Goal: Task Accomplishment & Management: Use online tool/utility

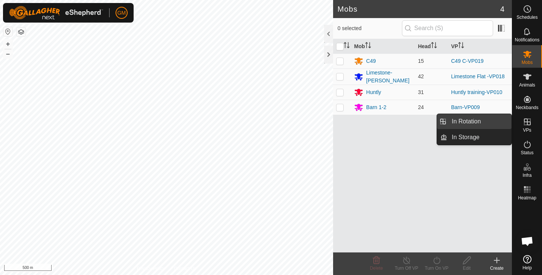
click at [481, 120] on link "In Rotation" at bounding box center [479, 121] width 64 height 15
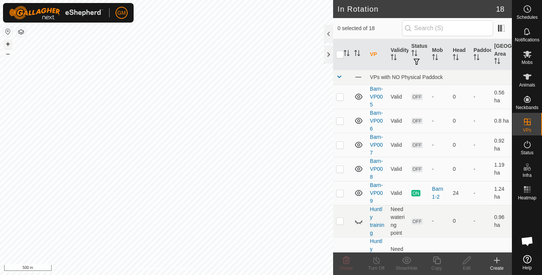
click at [5, 42] on button "+" at bounding box center [7, 43] width 9 height 9
checkbox input "true"
click at [438, 260] on icon at bounding box center [436, 260] width 9 height 9
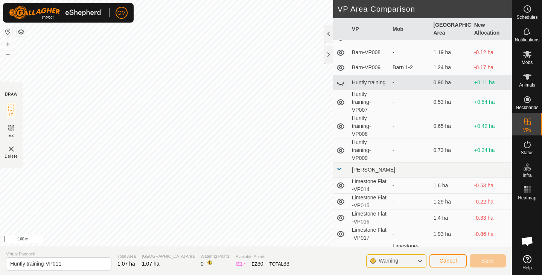
scroll to position [54, 0]
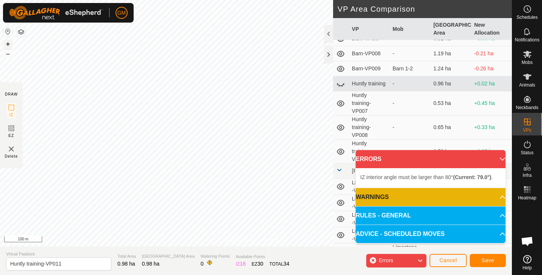
click at [7, 44] on button "+" at bounding box center [7, 43] width 9 height 9
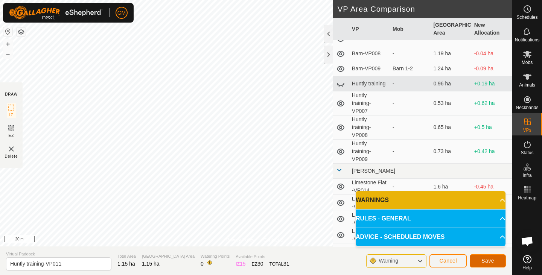
click at [484, 261] on span "Save" at bounding box center [487, 261] width 13 height 6
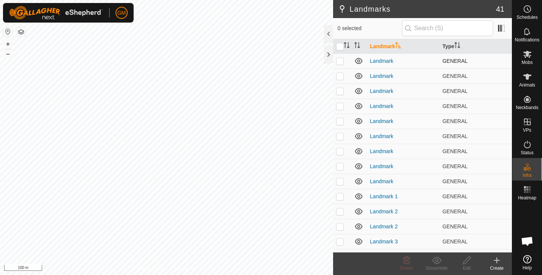
click at [340, 63] on p-checkbox at bounding box center [340, 61] width 8 height 6
checkbox input "true"
click at [340, 80] on td at bounding box center [342, 75] width 18 height 15
checkbox input "true"
click at [341, 91] on p-checkbox at bounding box center [340, 91] width 8 height 6
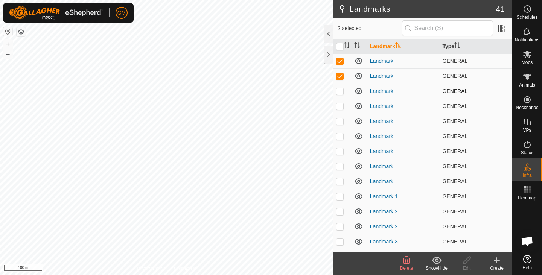
checkbox input "true"
click at [342, 61] on p-checkbox at bounding box center [340, 61] width 8 height 6
checkbox input "false"
click at [341, 77] on p-checkbox at bounding box center [340, 76] width 8 height 6
checkbox input "false"
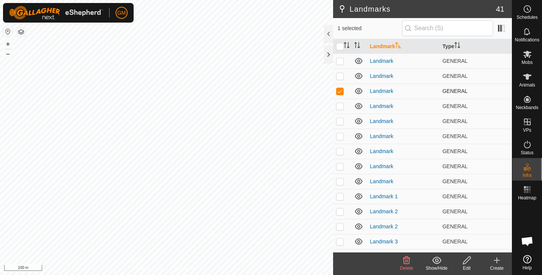
click at [340, 91] on p-checkbox at bounding box center [340, 91] width 8 height 6
checkbox input "false"
click at [339, 196] on p-checkbox at bounding box center [340, 196] width 8 height 6
checkbox input "true"
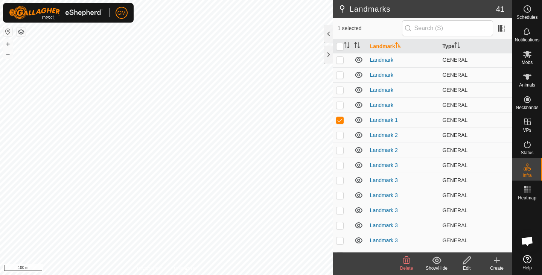
click at [339, 135] on p-checkbox at bounding box center [340, 135] width 8 height 6
checkbox input "true"
click at [337, 152] on p-checkbox at bounding box center [340, 150] width 8 height 6
checkbox input "true"
click at [339, 166] on p-checkbox at bounding box center [340, 165] width 8 height 6
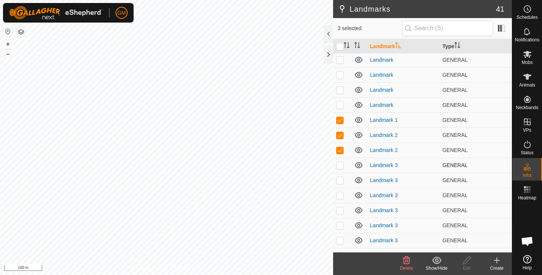
checkbox input "true"
click at [340, 180] on p-checkbox at bounding box center [340, 180] width 8 height 6
click at [436, 262] on icon at bounding box center [436, 259] width 9 height 7
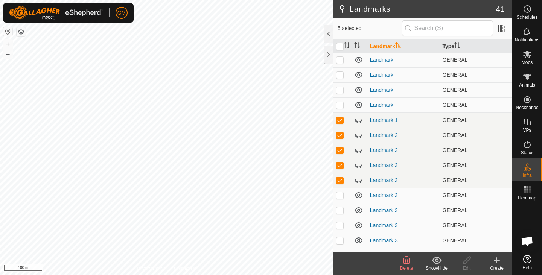
click at [436, 262] on icon at bounding box center [436, 259] width 9 height 7
click at [341, 179] on p-checkbox at bounding box center [340, 180] width 8 height 6
checkbox input "false"
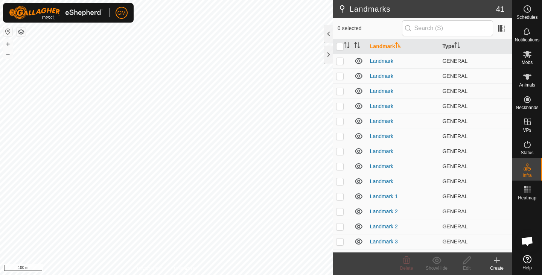
click at [342, 198] on p-checkbox at bounding box center [340, 196] width 8 height 6
checkbox input "true"
click at [5, 53] on button "–" at bounding box center [7, 53] width 9 height 9
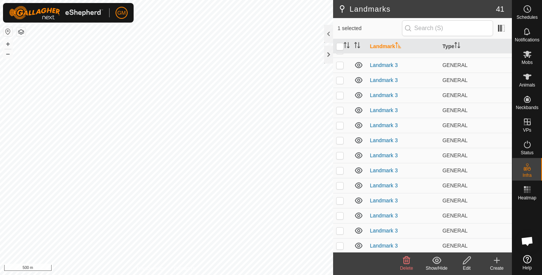
scroll to position [418, 0]
click at [339, 247] on p-checkbox at bounding box center [340, 244] width 8 height 6
checkbox input "true"
click at [339, 228] on p-checkbox at bounding box center [340, 229] width 8 height 6
checkbox input "true"
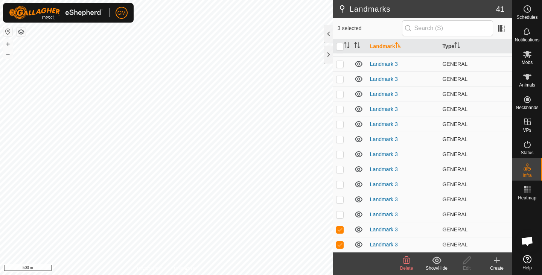
click at [339, 215] on p-checkbox at bounding box center [340, 214] width 8 height 6
checkbox input "true"
click at [337, 197] on p-checkbox at bounding box center [340, 199] width 8 height 6
checkbox input "true"
click at [337, 186] on p-checkbox at bounding box center [340, 184] width 8 height 6
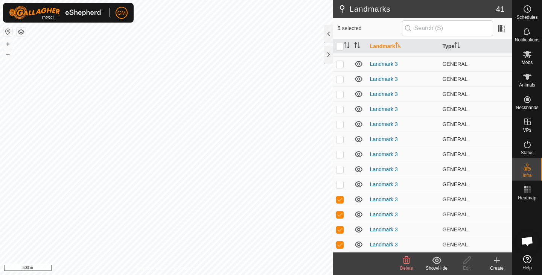
checkbox input "true"
click at [340, 169] on p-checkbox at bounding box center [340, 169] width 8 height 6
checkbox input "true"
click at [340, 154] on p-checkbox at bounding box center [340, 154] width 8 height 6
checkbox input "true"
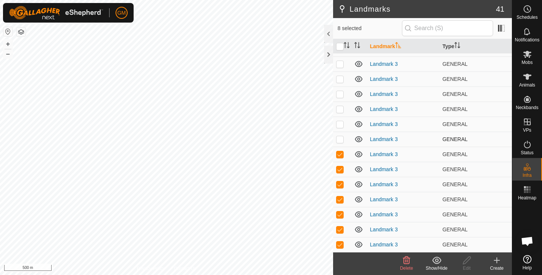
click at [339, 140] on p-checkbox at bounding box center [340, 139] width 8 height 6
click at [339, 138] on p-checkbox at bounding box center [340, 139] width 8 height 6
checkbox input "false"
click at [340, 124] on p-checkbox at bounding box center [340, 124] width 8 height 6
checkbox input "true"
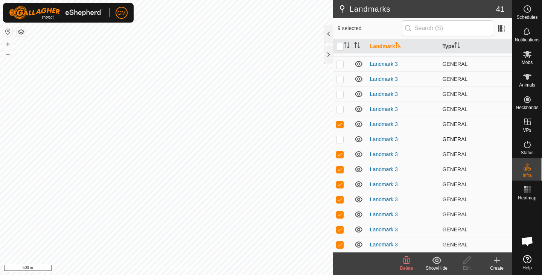
click at [340, 139] on p-checkbox at bounding box center [340, 139] width 8 height 6
checkbox input "true"
click at [340, 106] on p-checkbox at bounding box center [340, 109] width 8 height 6
checkbox input "true"
click at [339, 94] on p-checkbox at bounding box center [340, 94] width 8 height 6
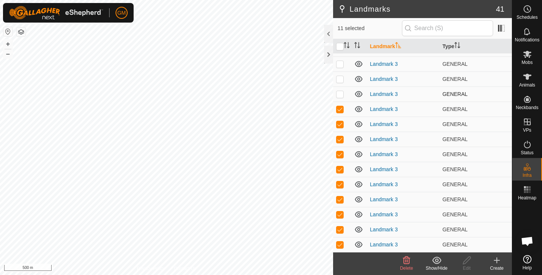
checkbox input "true"
click at [340, 80] on p-checkbox at bounding box center [340, 79] width 8 height 6
checkbox input "true"
click at [342, 123] on p-checkbox at bounding box center [340, 124] width 8 height 6
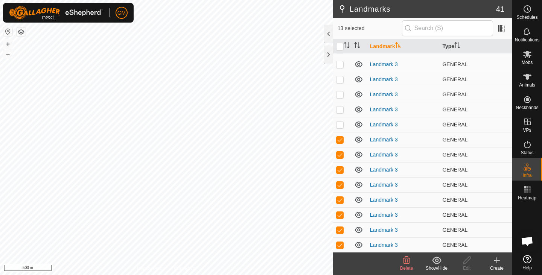
checkbox input "true"
click at [337, 112] on p-checkbox at bounding box center [340, 109] width 8 height 6
checkbox input "true"
click at [341, 95] on p-checkbox at bounding box center [340, 94] width 8 height 6
checkbox input "true"
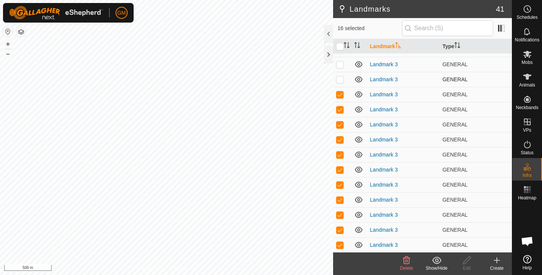
click at [339, 81] on p-checkbox at bounding box center [340, 79] width 8 height 6
checkbox input "true"
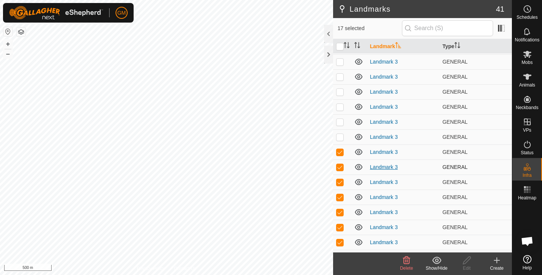
scroll to position [285, 0]
click at [340, 138] on p-checkbox at bounding box center [340, 137] width 8 height 6
checkbox input "true"
click at [339, 122] on p-checkbox at bounding box center [340, 122] width 8 height 6
checkbox input "true"
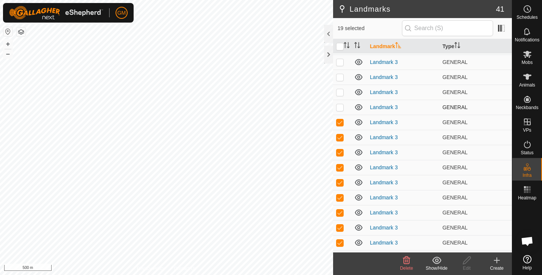
click at [338, 105] on p-checkbox at bounding box center [340, 107] width 8 height 6
checkbox input "true"
click at [338, 93] on p-checkbox at bounding box center [340, 92] width 8 height 6
checkbox input "true"
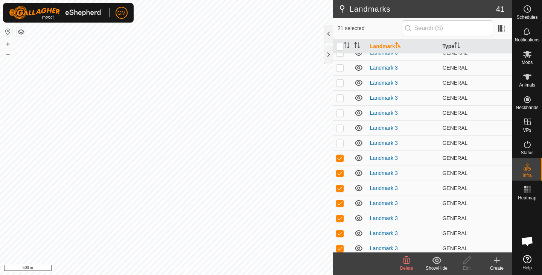
scroll to position [219, 0]
drag, startPoint x: 340, startPoint y: 143, endPoint x: 340, endPoint y: 132, distance: 10.9
click at [340, 143] on p-checkbox at bounding box center [340, 143] width 8 height 6
checkbox input "true"
click at [339, 128] on p-checkbox at bounding box center [340, 128] width 8 height 6
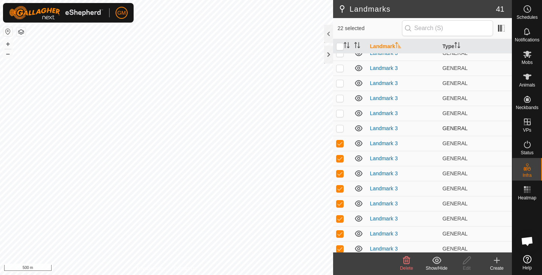
checkbox input "true"
click at [339, 113] on p-checkbox at bounding box center [340, 113] width 8 height 6
checkbox input "true"
click at [340, 98] on p-checkbox at bounding box center [340, 98] width 8 height 6
checkbox input "true"
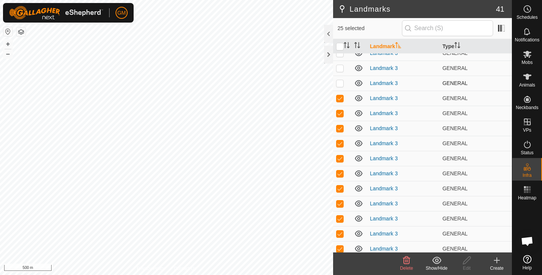
click at [340, 84] on p-checkbox at bounding box center [340, 83] width 8 height 6
checkbox input "true"
click at [341, 67] on p-checkbox at bounding box center [340, 68] width 8 height 6
checkbox input "true"
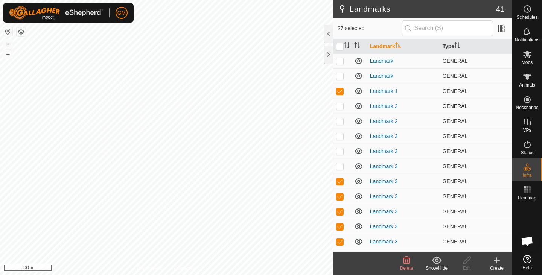
scroll to position [105, 0]
click at [341, 167] on p-checkbox at bounding box center [340, 167] width 8 height 6
checkbox input "true"
click at [339, 153] on p-checkbox at bounding box center [340, 152] width 8 height 6
checkbox input "true"
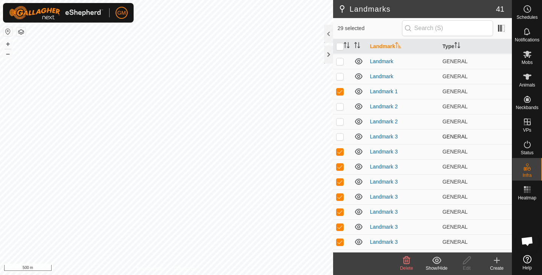
click at [339, 137] on p-checkbox at bounding box center [340, 137] width 8 height 6
checkbox input "true"
click at [339, 121] on p-checkbox at bounding box center [340, 121] width 8 height 6
checkbox input "false"
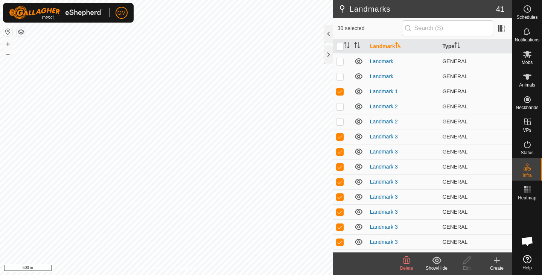
click at [341, 90] on p-checkbox at bounding box center [340, 91] width 8 height 6
checkbox input "false"
click at [23, 30] on button "button" at bounding box center [21, 31] width 9 height 9
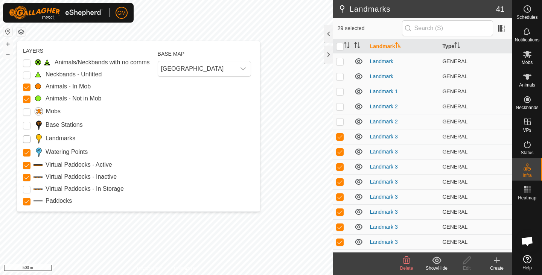
click at [27, 138] on input "Landmarks" at bounding box center [27, 139] width 8 height 8
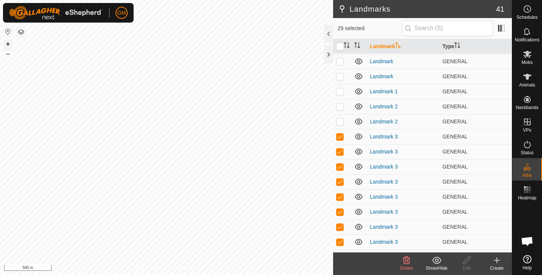
click at [9, 44] on button "+" at bounding box center [7, 43] width 9 height 9
click at [11, 41] on button "+" at bounding box center [7, 43] width 9 height 9
click at [341, 123] on p-checkbox at bounding box center [340, 121] width 8 height 6
checkbox input "true"
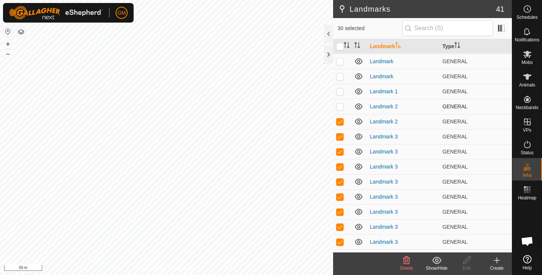
click at [341, 103] on p-checkbox at bounding box center [340, 106] width 8 height 6
checkbox input "true"
checkbox input "false"
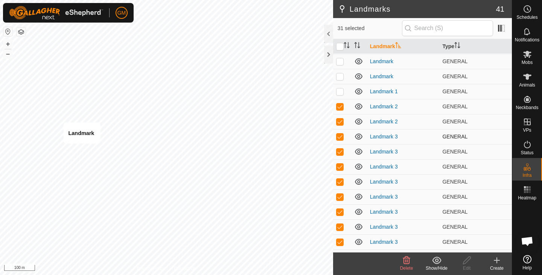
checkbox input "false"
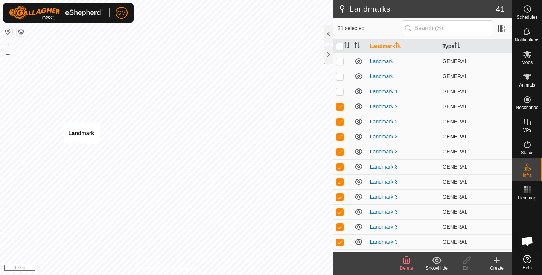
checkbox input "false"
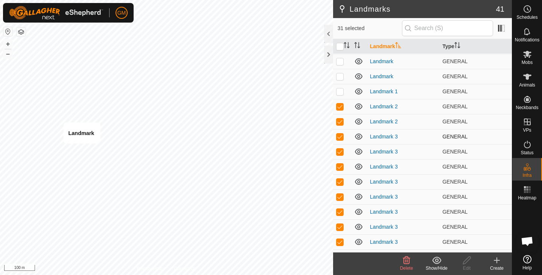
checkbox input "false"
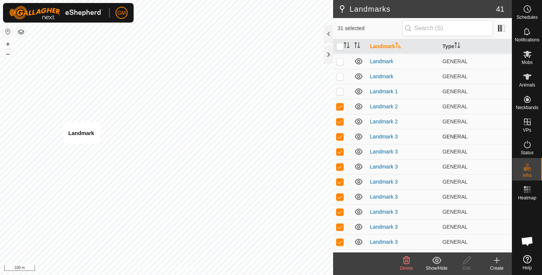
checkbox input "false"
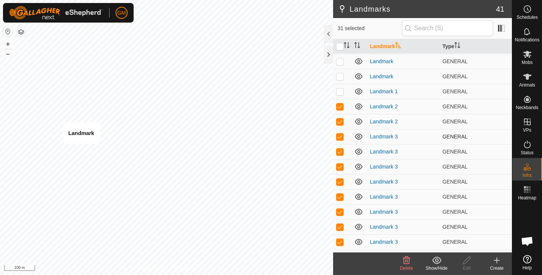
checkbox input "false"
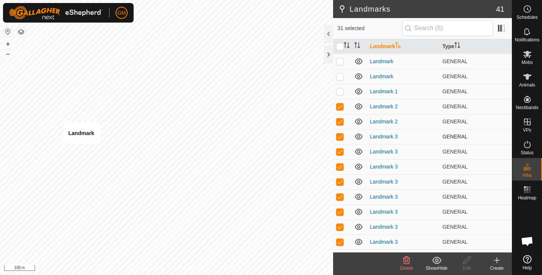
checkbox input "false"
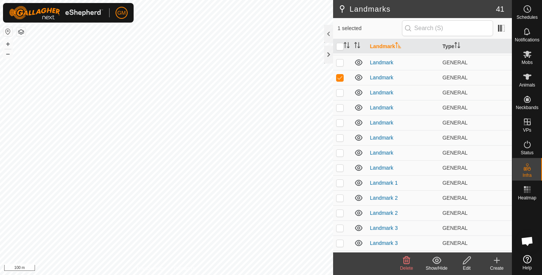
scroll to position [0, 0]
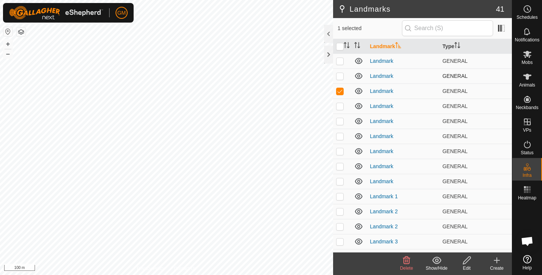
click at [340, 77] on p-checkbox at bounding box center [340, 76] width 8 height 6
checkbox input "true"
click at [340, 64] on td at bounding box center [342, 60] width 18 height 15
checkbox input "true"
click at [340, 90] on p-checkbox at bounding box center [340, 91] width 8 height 6
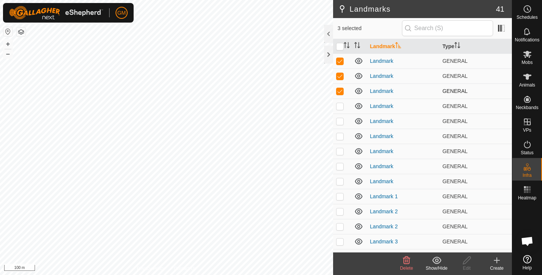
checkbox input "false"
click at [340, 74] on p-checkbox at bounding box center [340, 76] width 8 height 6
checkbox input "false"
click at [339, 62] on p-checkbox at bounding box center [340, 61] width 8 height 6
checkbox input "false"
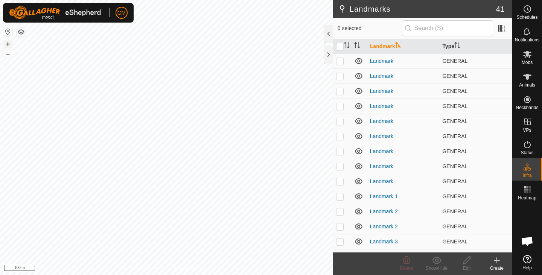
click at [6, 44] on button "+" at bounding box center [7, 43] width 9 height 9
click at [8, 43] on button "+" at bounding box center [7, 43] width 9 height 9
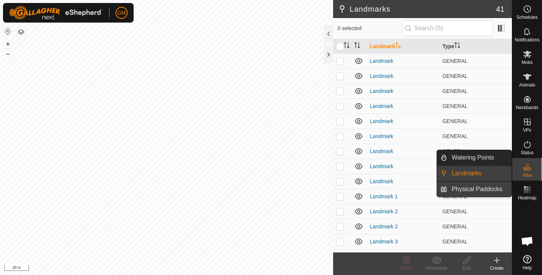
click at [489, 187] on link "Physical Paddocks" at bounding box center [479, 189] width 64 height 15
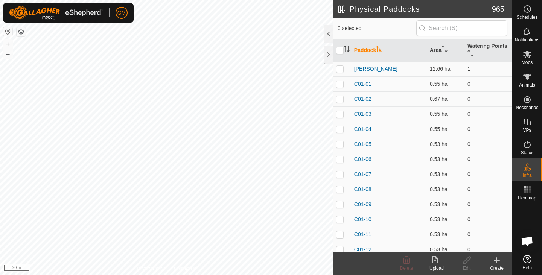
click at [496, 262] on icon at bounding box center [496, 260] width 9 height 9
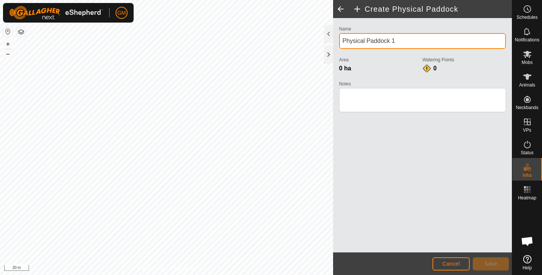
click at [402, 41] on input "Physical Paddock 1" at bounding box center [422, 41] width 167 height 16
type input "P"
type input "Huntly 4"
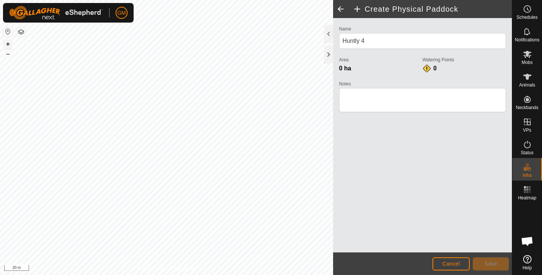
click at [9, 42] on button "+" at bounding box center [7, 43] width 9 height 9
click at [8, 52] on button "–" at bounding box center [7, 53] width 9 height 9
click at [9, 44] on button "+" at bounding box center [7, 43] width 9 height 9
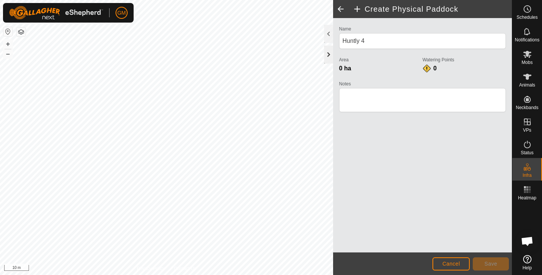
click at [327, 54] on div at bounding box center [328, 55] width 9 height 18
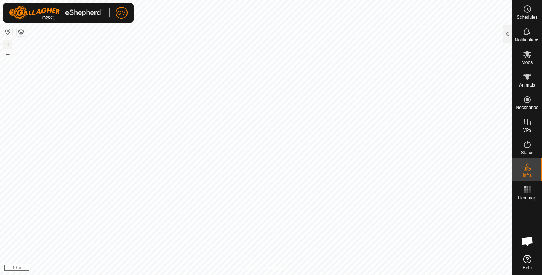
click at [9, 43] on button "+" at bounding box center [7, 43] width 9 height 9
click at [6, 56] on button "–" at bounding box center [7, 53] width 9 height 9
click at [507, 35] on div at bounding box center [506, 34] width 9 height 18
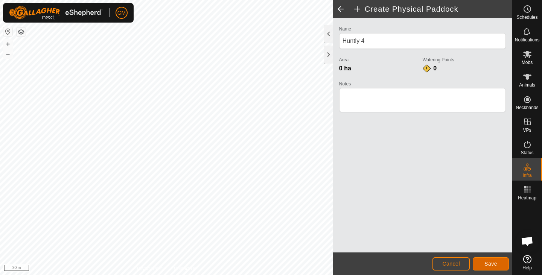
click at [488, 263] on span "Save" at bounding box center [490, 264] width 13 height 6
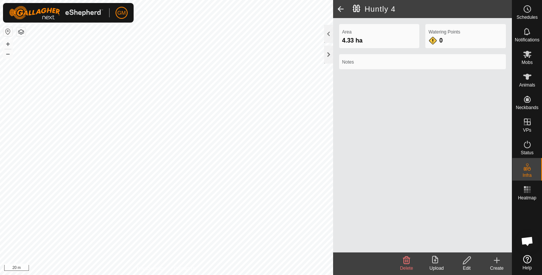
click at [495, 260] on icon at bounding box center [496, 260] width 5 height 0
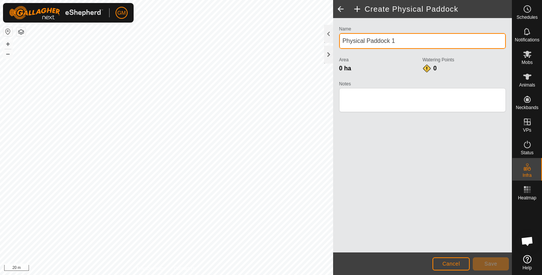
click at [396, 43] on input "Physical Paddock 1" at bounding box center [422, 41] width 167 height 16
type input "P"
type input "Huntly 3"
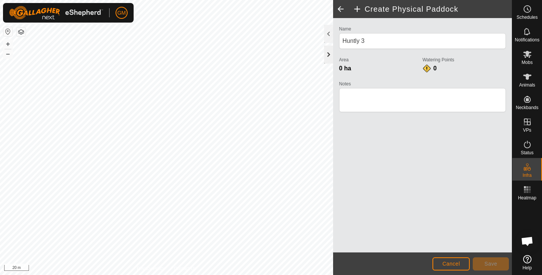
click at [327, 55] on div at bounding box center [328, 55] width 9 height 18
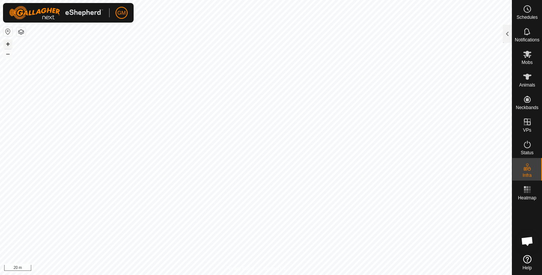
click at [9, 42] on button "+" at bounding box center [7, 43] width 9 height 9
click at [7, 41] on button "+" at bounding box center [7, 43] width 9 height 9
click at [506, 35] on div at bounding box center [506, 34] width 9 height 18
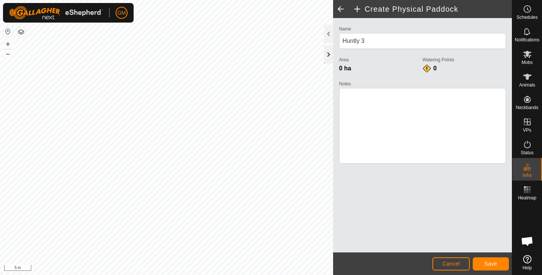
click at [328, 52] on div at bounding box center [328, 55] width 9 height 18
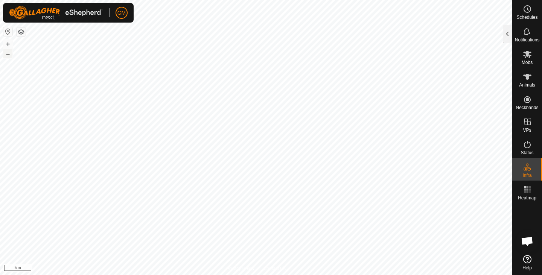
click at [11, 53] on button "–" at bounding box center [7, 53] width 9 height 9
click at [8, 56] on button "–" at bounding box center [7, 53] width 9 height 9
click at [11, 43] on button "+" at bounding box center [7, 43] width 9 height 9
click at [6, 43] on button "+" at bounding box center [7, 43] width 9 height 9
click at [8, 44] on button "+" at bounding box center [7, 43] width 9 height 9
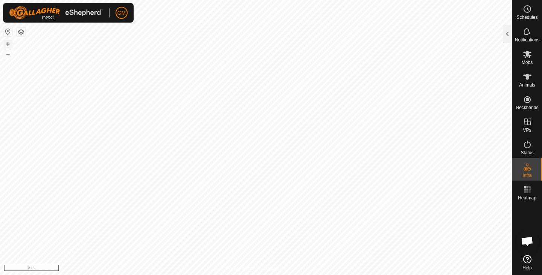
click at [8, 44] on button "+" at bounding box center [7, 43] width 9 height 9
click at [7, 54] on button "–" at bounding box center [7, 53] width 9 height 9
click at [11, 55] on button "–" at bounding box center [7, 53] width 9 height 9
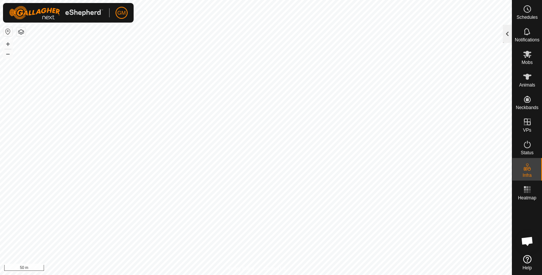
click at [510, 32] on div at bounding box center [506, 34] width 9 height 18
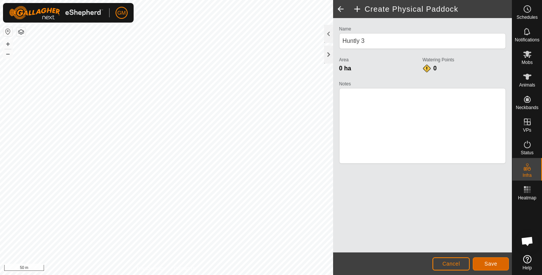
click at [491, 262] on span "Save" at bounding box center [490, 264] width 13 height 6
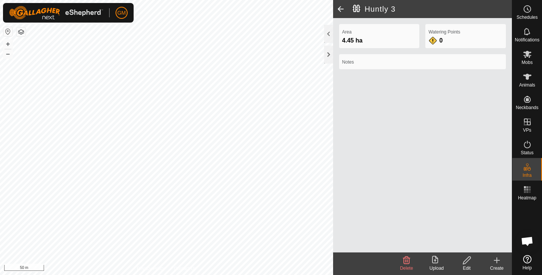
click at [496, 260] on icon at bounding box center [496, 260] width 5 height 0
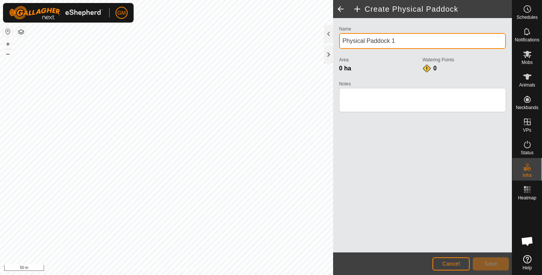
click at [404, 39] on input "Physical Paddock 1" at bounding box center [422, 41] width 167 height 16
type input "P"
type input "Huntly 2"
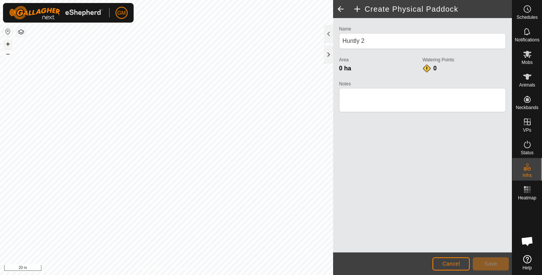
click at [5, 45] on button "+" at bounding box center [7, 43] width 9 height 9
click at [8, 55] on button "–" at bounding box center [7, 53] width 9 height 9
click at [328, 56] on div at bounding box center [328, 55] width 9 height 18
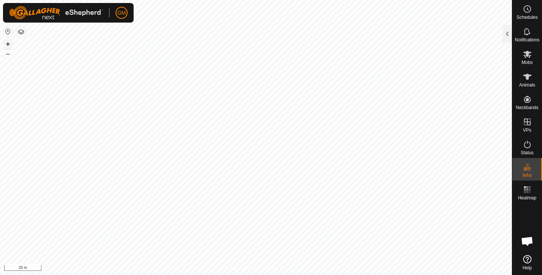
click at [8, 42] on button "+" at bounding box center [7, 43] width 9 height 9
click at [10, 55] on button "–" at bounding box center [7, 53] width 9 height 9
click at [7, 44] on button "+" at bounding box center [7, 43] width 9 height 9
click at [9, 45] on button "+" at bounding box center [7, 43] width 9 height 9
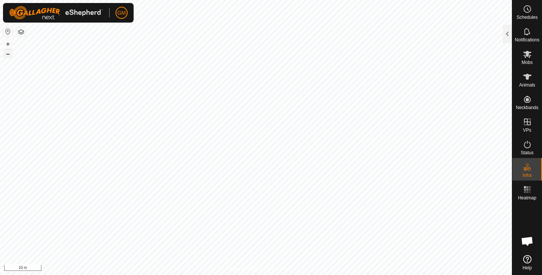
click at [7, 53] on button "–" at bounding box center [7, 53] width 9 height 9
click at [509, 30] on div at bounding box center [506, 34] width 9 height 18
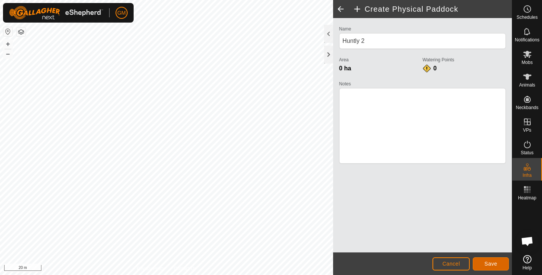
click at [489, 260] on button "Save" at bounding box center [490, 263] width 36 height 13
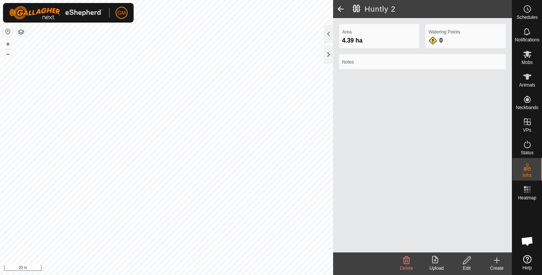
click at [499, 258] on icon at bounding box center [496, 260] width 9 height 9
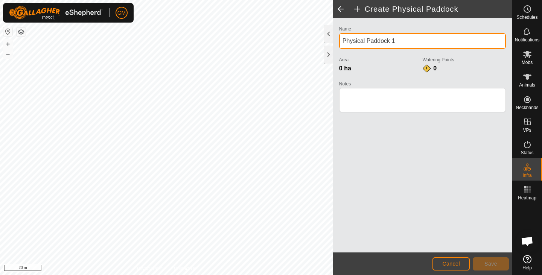
click at [390, 39] on input "Physical Paddock 1" at bounding box center [422, 41] width 167 height 16
type input "Huntly 1"
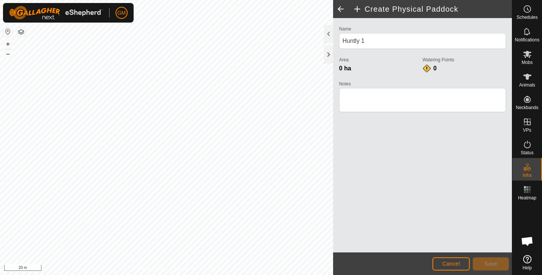
click at [370, 123] on div "Create Physical Paddock Name Huntly 1 Area 0 ha Watering Points 0 Notes Cancel …" at bounding box center [255, 137] width 511 height 275
click at [329, 55] on div at bounding box center [328, 55] width 9 height 18
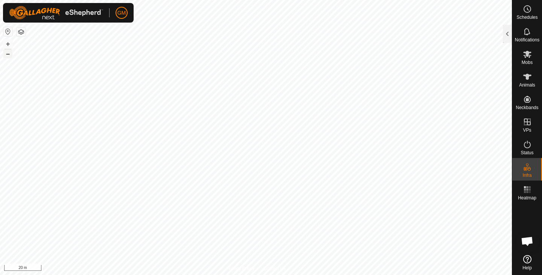
click at [9, 55] on button "–" at bounding box center [7, 53] width 9 height 9
click at [7, 43] on button "+" at bounding box center [7, 43] width 9 height 9
click at [505, 33] on div at bounding box center [506, 34] width 9 height 18
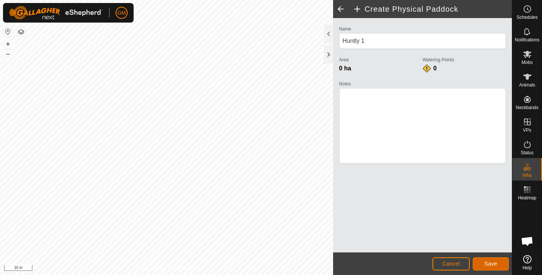
click at [490, 261] on span "Save" at bounding box center [490, 264] width 13 height 6
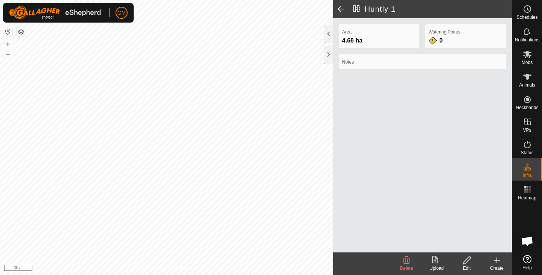
click at [465, 261] on icon at bounding box center [466, 260] width 9 height 9
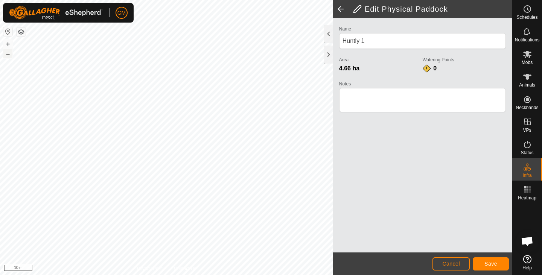
click at [6, 54] on button "–" at bounding box center [7, 53] width 9 height 9
click at [11, 54] on button "–" at bounding box center [7, 53] width 9 height 9
click at [8, 44] on button "+" at bounding box center [7, 43] width 9 height 9
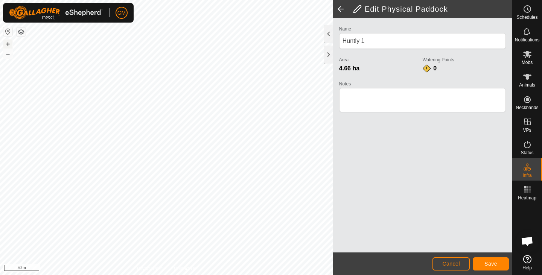
click at [8, 44] on button "+" at bounding box center [7, 43] width 9 height 9
click at [496, 261] on span "Save" at bounding box center [490, 264] width 13 height 6
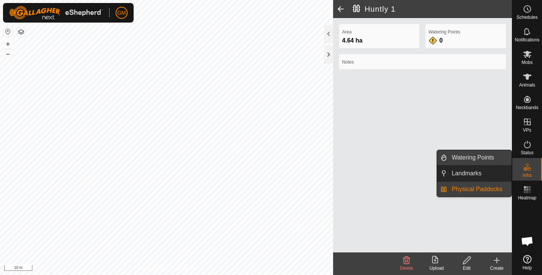
click at [467, 155] on link "Watering Points" at bounding box center [479, 157] width 64 height 15
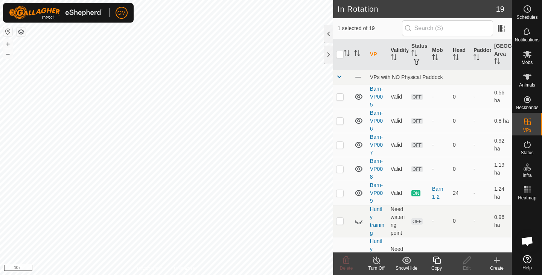
checkbox input "false"
click at [347, 259] on icon at bounding box center [346, 260] width 7 height 8
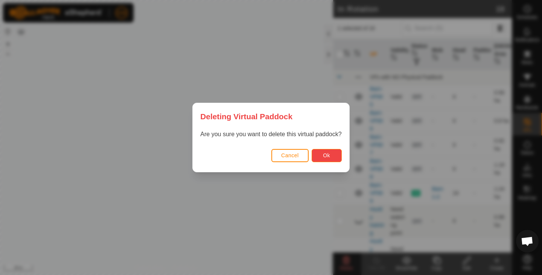
click at [328, 152] on button "Ok" at bounding box center [326, 155] width 30 height 13
checkbox input "false"
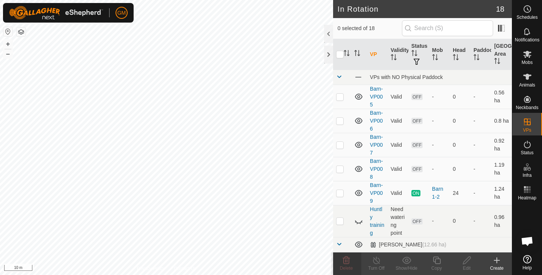
checkbox input "true"
click at [346, 262] on icon at bounding box center [345, 260] width 9 height 9
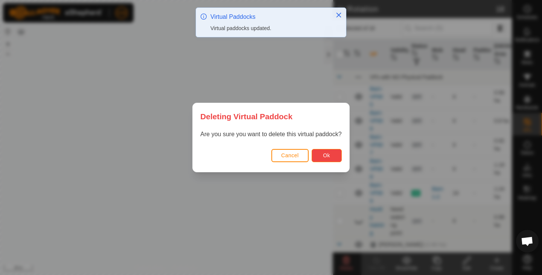
click at [325, 158] on span "Ok" at bounding box center [326, 155] width 7 height 6
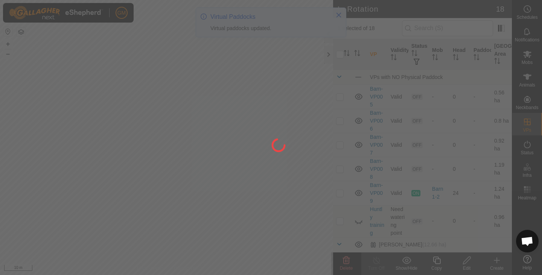
checkbox input "false"
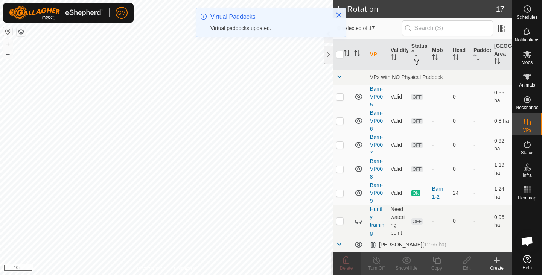
checkbox input "true"
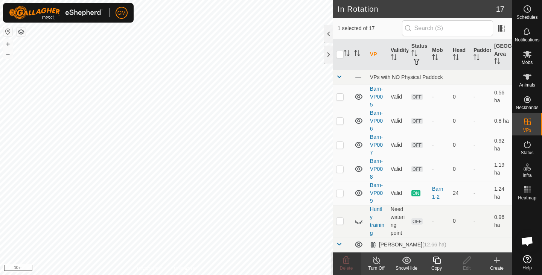
checkbox input "true"
checkbox input "false"
click at [345, 261] on icon at bounding box center [346, 260] width 7 height 8
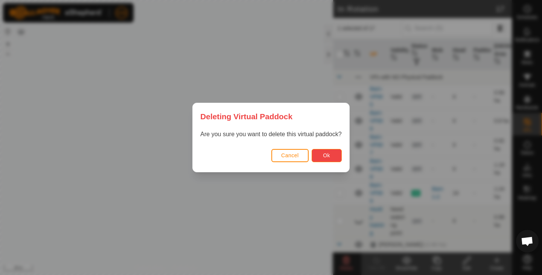
click at [326, 155] on span "Ok" at bounding box center [326, 155] width 7 height 6
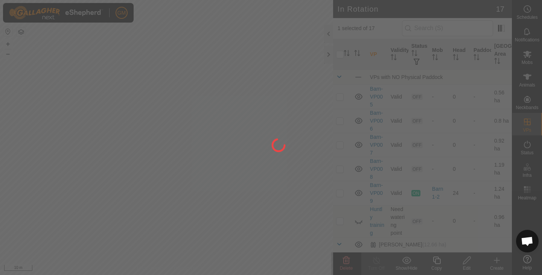
checkbox input "false"
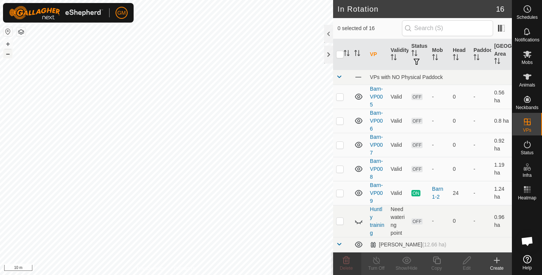
click at [8, 54] on button "–" at bounding box center [7, 53] width 9 height 9
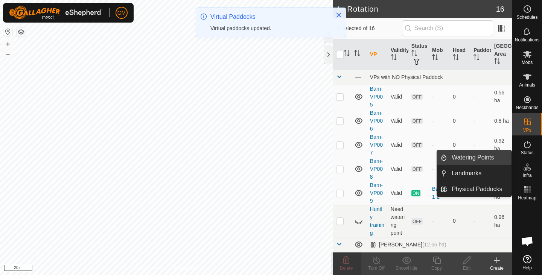
click at [487, 158] on link "Watering Points" at bounding box center [479, 157] width 64 height 15
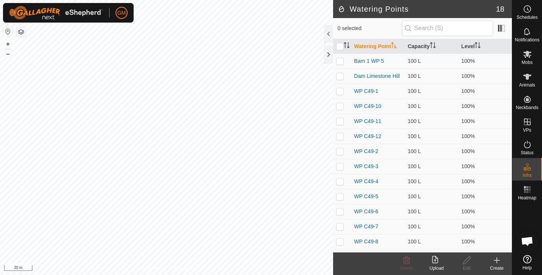
click at [496, 258] on icon at bounding box center [496, 260] width 0 height 5
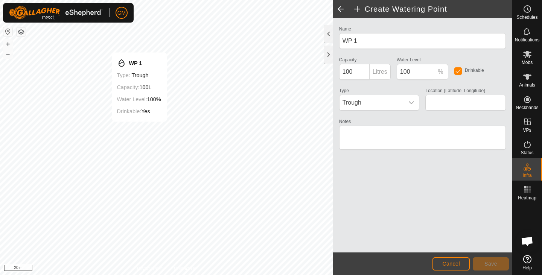
type input "-37.512702, 175.009010"
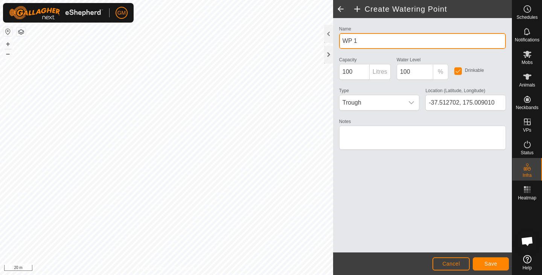
click at [365, 38] on input "WP 1" at bounding box center [422, 41] width 167 height 16
type input "WP Huntly 1"
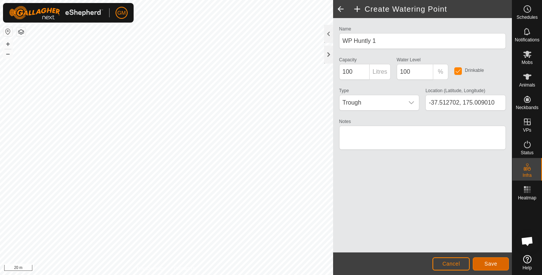
click at [495, 264] on span "Save" at bounding box center [490, 264] width 13 height 6
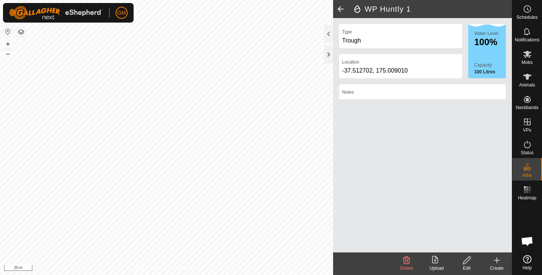
click at [497, 260] on icon at bounding box center [496, 260] width 5 height 0
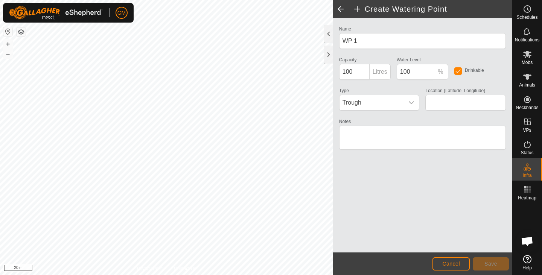
type input "-37.512524, 175.009477"
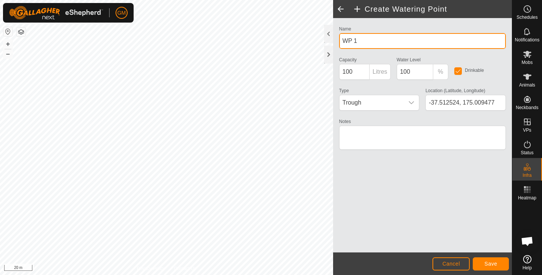
click at [354, 40] on input "WP 1" at bounding box center [422, 41] width 167 height 16
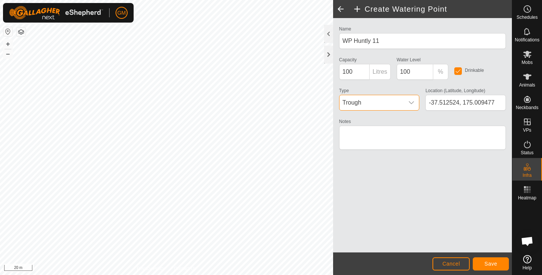
click at [395, 100] on span "Trough" at bounding box center [371, 102] width 65 height 15
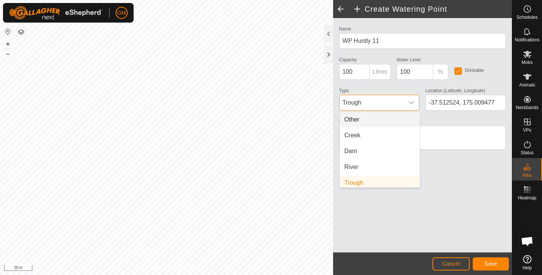
scroll to position [3, 0]
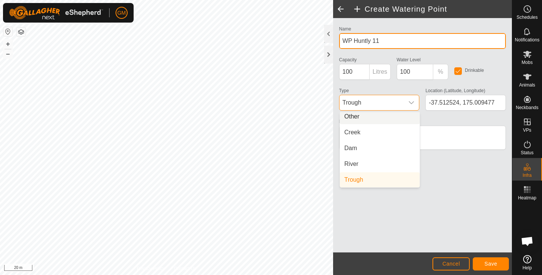
click at [382, 43] on input "WP Huntly 11" at bounding box center [422, 41] width 167 height 16
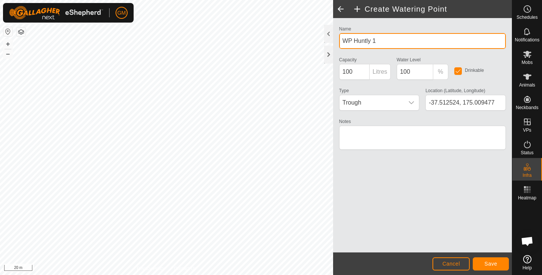
type input "WP Huntly 1"
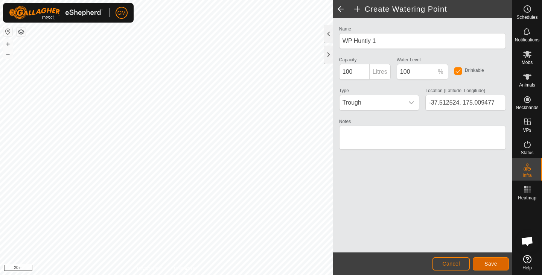
click at [487, 264] on span "Save" at bounding box center [490, 264] width 13 height 6
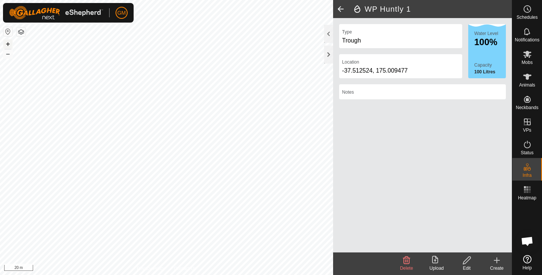
click at [7, 44] on button "+" at bounding box center [7, 43] width 9 height 9
click at [496, 260] on icon at bounding box center [496, 260] width 5 height 0
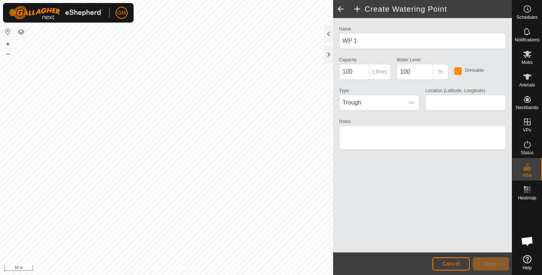
type input "-37.512010, 175.010358"
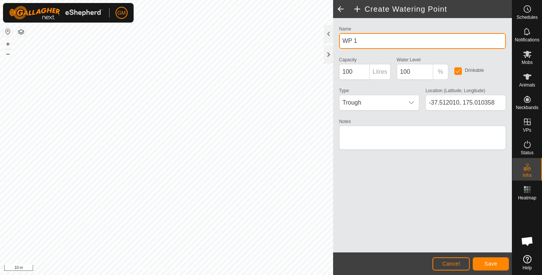
click at [353, 40] on input "WP 1" at bounding box center [422, 41] width 167 height 16
type input "WP Huntly 2"
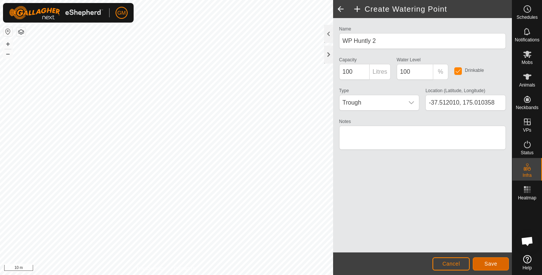
click at [493, 258] on button "Save" at bounding box center [490, 263] width 36 height 13
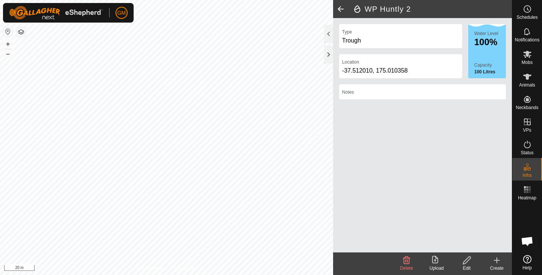
click at [497, 261] on icon at bounding box center [496, 260] width 9 height 9
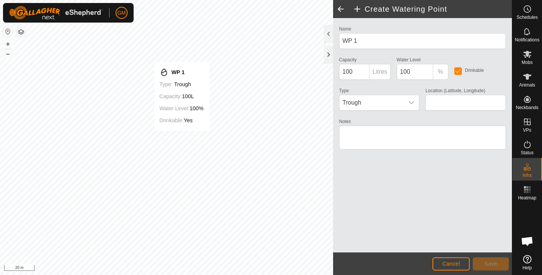
type input "-37.510368, 175.010710"
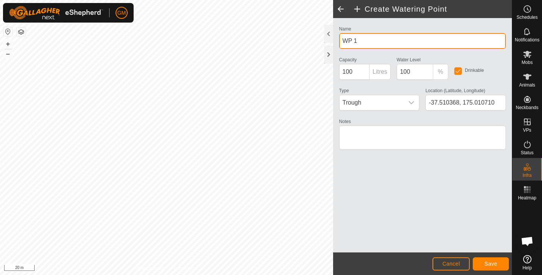
click at [355, 41] on input "WP 1" at bounding box center [422, 41] width 167 height 16
type input "WP Huntly 4"
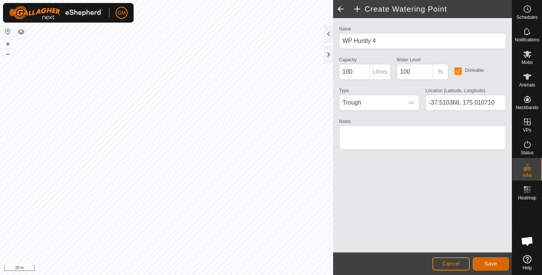
click at [491, 263] on span "Save" at bounding box center [490, 264] width 13 height 6
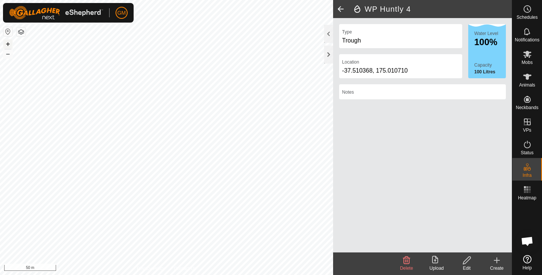
click at [8, 42] on button "+" at bounding box center [7, 43] width 9 height 9
click at [7, 56] on button "–" at bounding box center [7, 53] width 9 height 9
click at [9, 44] on button "+" at bounding box center [7, 43] width 9 height 9
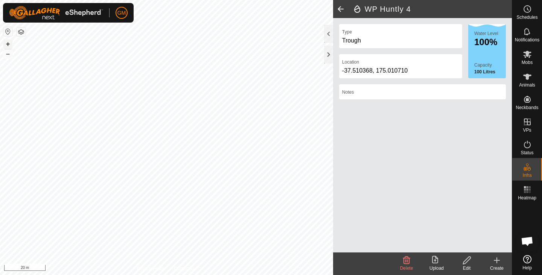
click at [8, 40] on button "+" at bounding box center [7, 43] width 9 height 9
click at [8, 41] on button "+" at bounding box center [7, 43] width 9 height 9
click at [8, 56] on button "–" at bounding box center [7, 53] width 9 height 9
click at [496, 261] on icon at bounding box center [496, 260] width 0 height 5
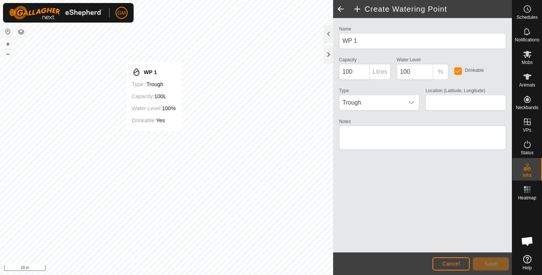
type input "-37.509207, 175.011540"
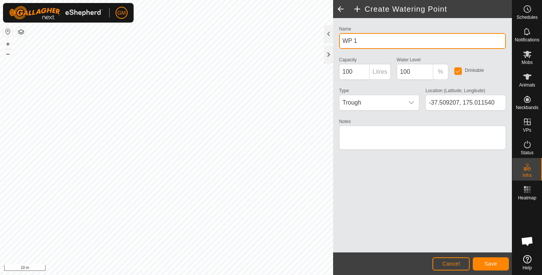
click at [353, 38] on input "WP 1" at bounding box center [422, 41] width 167 height 16
type input "WP Huntly 4"
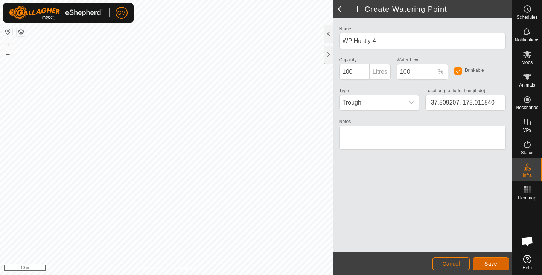
click at [500, 263] on button "Save" at bounding box center [490, 263] width 36 height 13
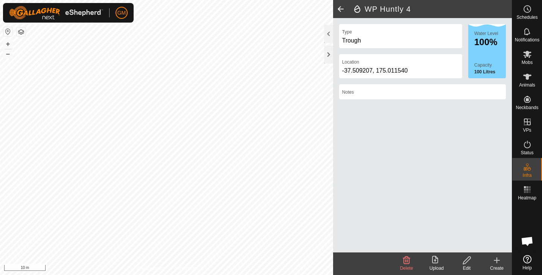
click at [495, 260] on icon at bounding box center [496, 260] width 5 height 0
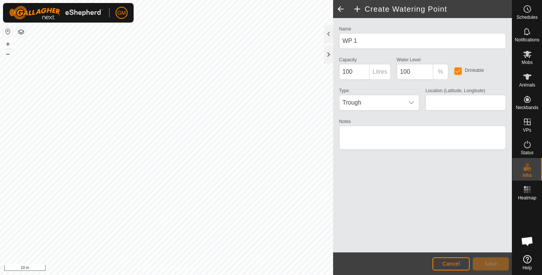
type input "-37.508950, 175.012900"
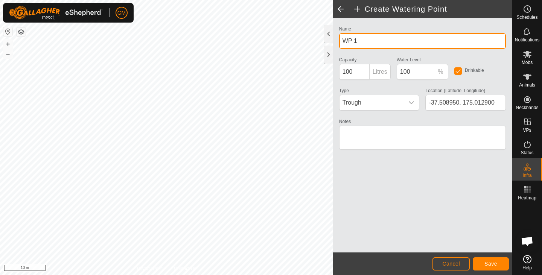
click at [352, 38] on input "WP 1" at bounding box center [422, 41] width 167 height 16
type input "WP Huntly 3"
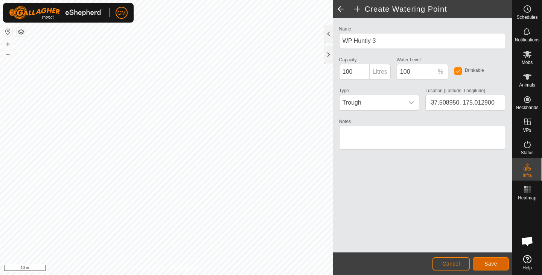
click at [493, 261] on span "Save" at bounding box center [490, 264] width 13 height 6
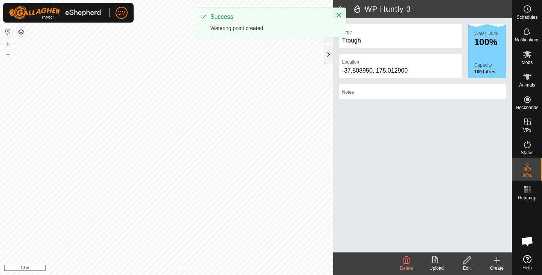
click at [325, 56] on div at bounding box center [328, 55] width 9 height 18
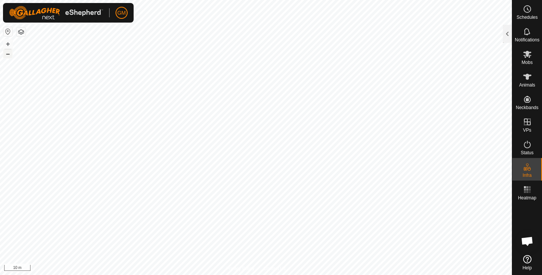
click at [9, 55] on button "–" at bounding box center [7, 53] width 9 height 9
click at [9, 57] on button "–" at bounding box center [7, 53] width 9 height 9
click at [20, 33] on button "button" at bounding box center [21, 31] width 9 height 9
click at [8, 44] on button "+" at bounding box center [7, 43] width 9 height 9
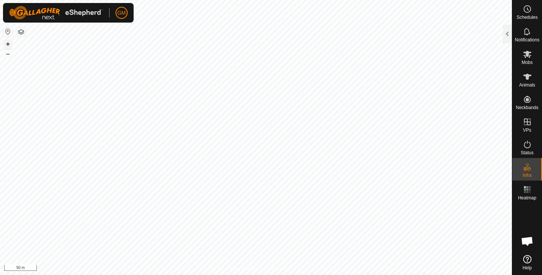
click at [5, 41] on button "+" at bounding box center [7, 43] width 9 height 9
click at [7, 44] on button "+" at bounding box center [7, 43] width 9 height 9
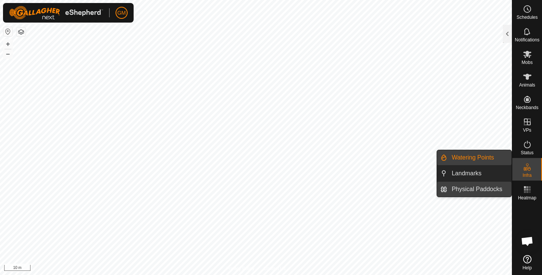
click at [469, 188] on span "Physical Paddocks" at bounding box center [476, 189] width 50 height 9
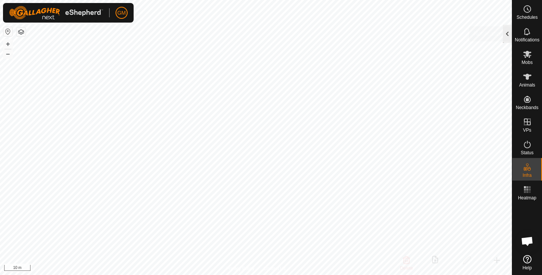
click at [507, 34] on div at bounding box center [506, 34] width 9 height 18
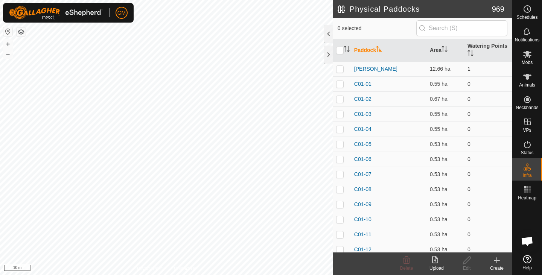
click at [496, 261] on icon at bounding box center [496, 260] width 9 height 9
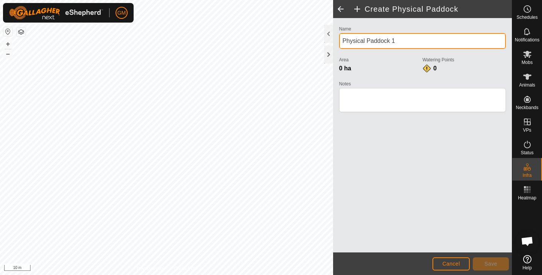
click at [391, 41] on input "Physical Paddock 1" at bounding box center [422, 41] width 167 height 16
type input "Barn 1"
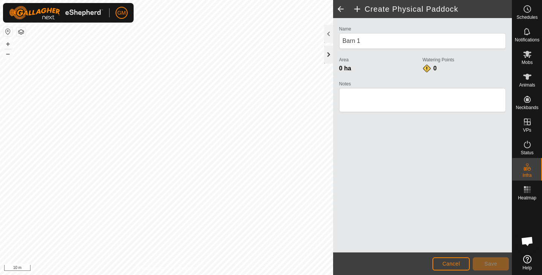
click at [327, 55] on div at bounding box center [328, 55] width 9 height 18
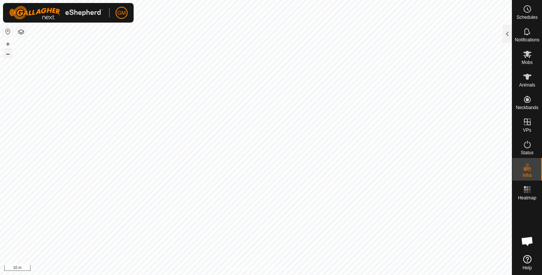
click at [7, 55] on button "–" at bounding box center [7, 53] width 9 height 9
click at [9, 43] on button "+" at bounding box center [7, 43] width 9 height 9
click at [10, 55] on button "–" at bounding box center [7, 53] width 9 height 9
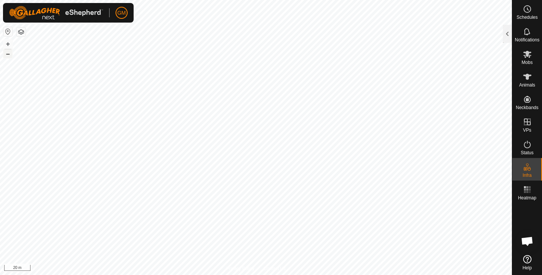
click at [8, 54] on button "–" at bounding box center [7, 53] width 9 height 9
click at [507, 36] on div at bounding box center [506, 34] width 9 height 18
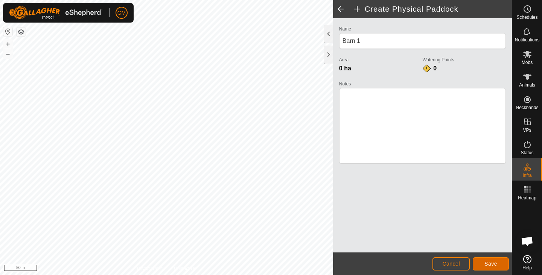
click at [497, 260] on button "Save" at bounding box center [490, 263] width 36 height 13
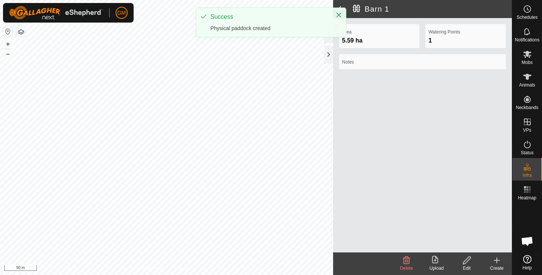
click at [497, 260] on icon at bounding box center [496, 260] width 9 height 9
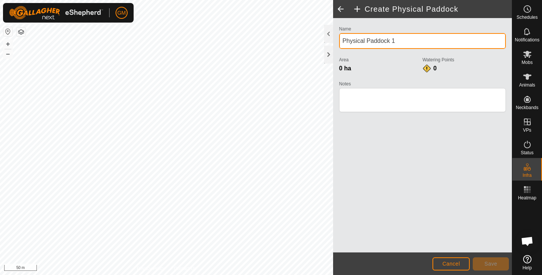
click at [405, 41] on input "Physical Paddock 1" at bounding box center [422, 41] width 167 height 16
type input "P"
type input "Barn 2"
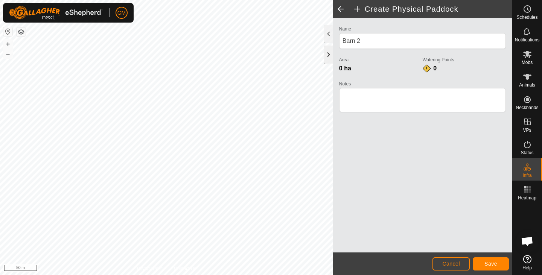
click at [328, 53] on div at bounding box center [328, 55] width 9 height 18
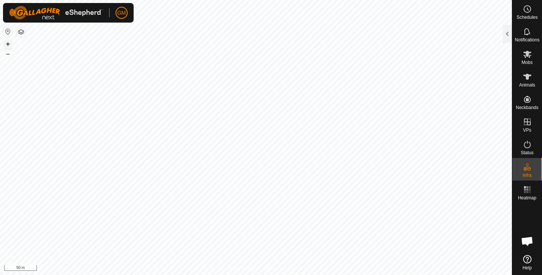
click at [7, 44] on button "+" at bounding box center [7, 43] width 9 height 9
click at [8, 43] on button "+" at bounding box center [7, 43] width 9 height 9
click at [507, 36] on div at bounding box center [506, 34] width 9 height 18
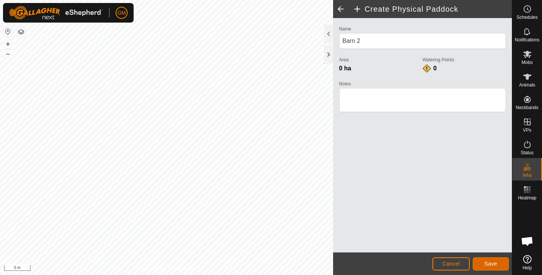
click at [490, 262] on span "Save" at bounding box center [490, 264] width 13 height 6
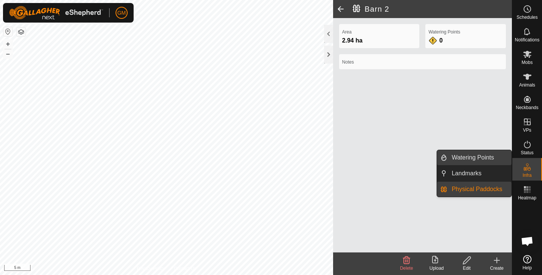
click at [464, 157] on link "Watering Points" at bounding box center [479, 157] width 64 height 15
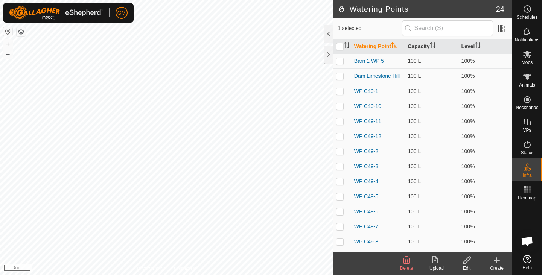
click at [497, 261] on icon at bounding box center [496, 260] width 9 height 9
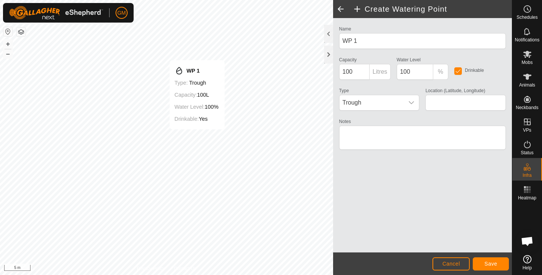
type input "-37.509921, 174.998420"
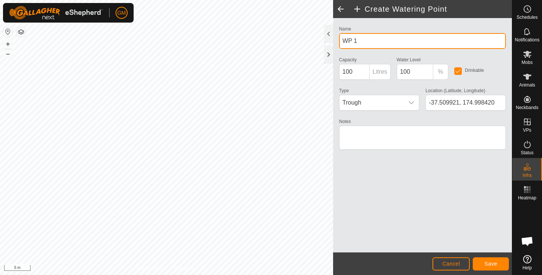
click at [354, 42] on input "WP 1" at bounding box center [422, 41] width 167 height 16
type input "WP Barn 2"
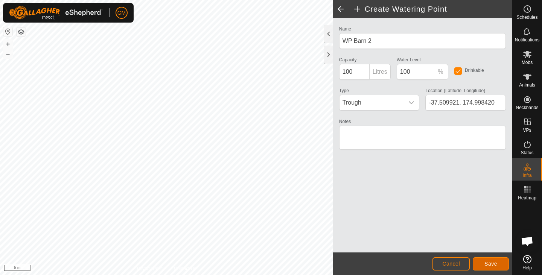
click at [484, 263] on span "Save" at bounding box center [490, 264] width 13 height 6
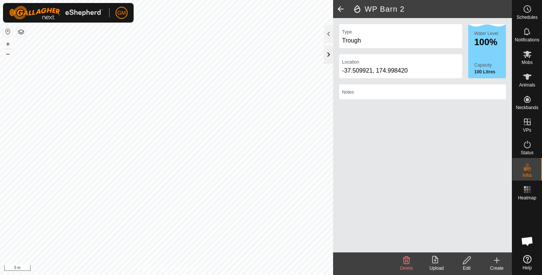
click at [326, 56] on div at bounding box center [328, 55] width 9 height 18
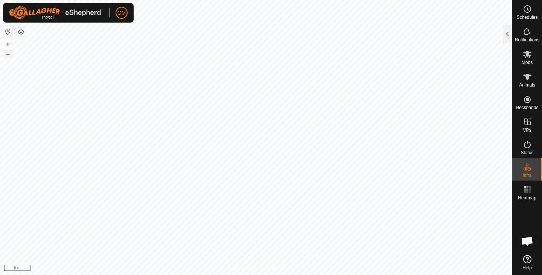
click at [11, 53] on button "–" at bounding box center [7, 53] width 9 height 9
click at [23, 32] on button "button" at bounding box center [21, 31] width 9 height 9
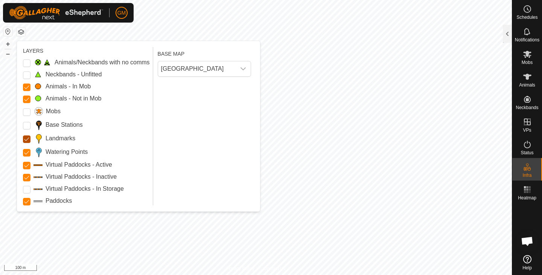
click at [26, 139] on input "Landmarks" at bounding box center [27, 139] width 8 height 8
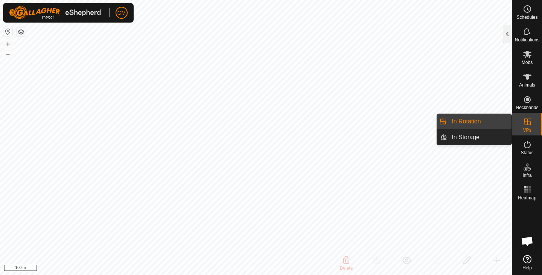
click at [487, 120] on link "In Rotation" at bounding box center [479, 121] width 64 height 15
click at [463, 123] on link "In Rotation" at bounding box center [479, 121] width 64 height 15
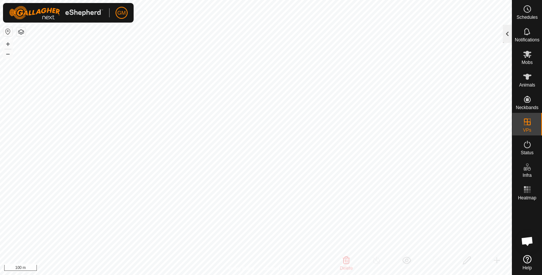
click at [505, 36] on div at bounding box center [506, 34] width 9 height 18
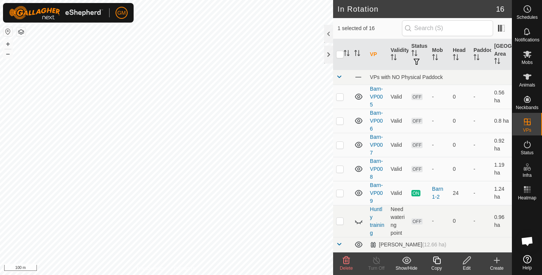
click at [346, 261] on icon at bounding box center [345, 260] width 9 height 9
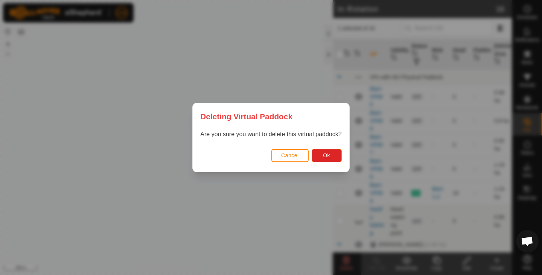
click at [294, 156] on span "Cancel" at bounding box center [290, 155] width 18 height 6
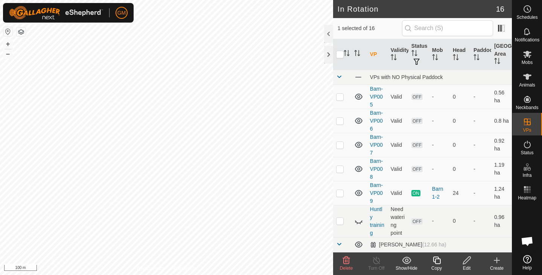
checkbox input "false"
checkbox input "true"
click at [437, 260] on icon at bounding box center [436, 260] width 9 height 9
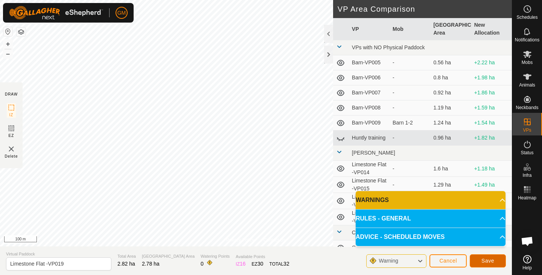
click at [482, 261] on span "Save" at bounding box center [487, 261] width 13 height 6
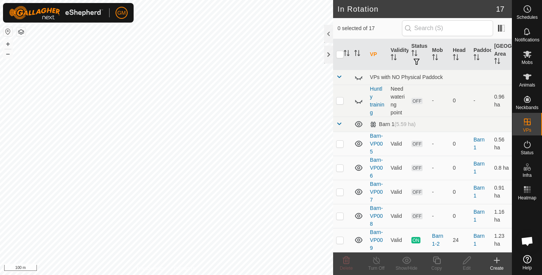
checkbox input "true"
click at [437, 260] on icon at bounding box center [436, 260] width 9 height 9
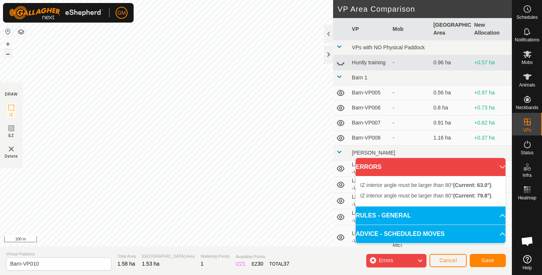
click at [9, 53] on button "–" at bounding box center [7, 53] width 9 height 9
click at [7, 43] on button "+" at bounding box center [7, 43] width 9 height 9
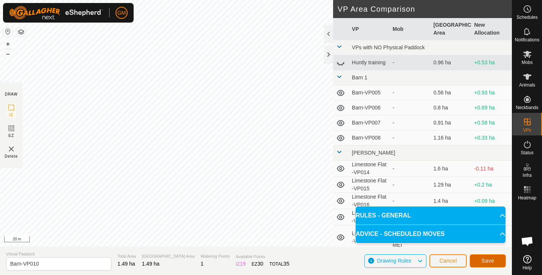
click at [481, 260] on button "Save" at bounding box center [487, 260] width 36 height 13
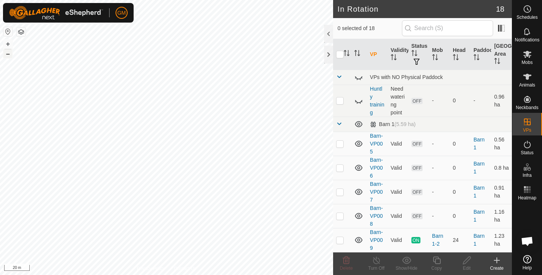
click at [9, 56] on button "–" at bounding box center [7, 53] width 9 height 9
click at [8, 42] on button "+" at bounding box center [7, 43] width 9 height 9
checkbox input "false"
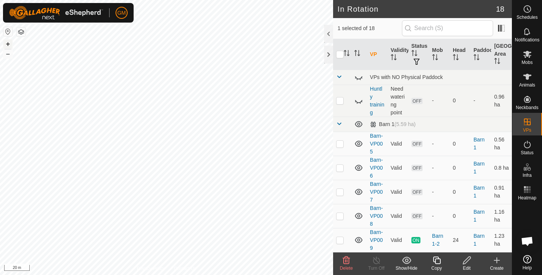
checkbox input "true"
click at [435, 262] on icon at bounding box center [437, 260] width 8 height 8
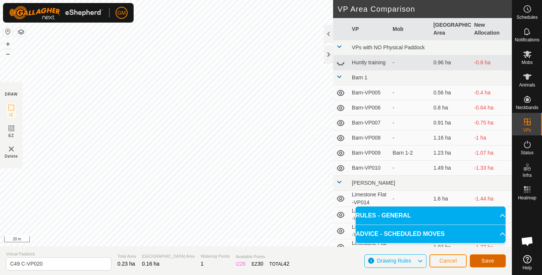
click at [484, 261] on span "Save" at bounding box center [487, 261] width 13 height 6
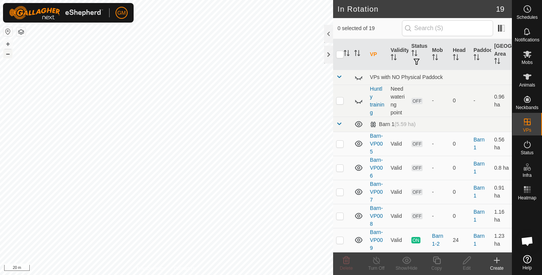
click at [8, 56] on button "–" at bounding box center [7, 53] width 9 height 9
click at [9, 56] on button "–" at bounding box center [7, 53] width 9 height 9
click at [9, 43] on button "+" at bounding box center [7, 43] width 9 height 9
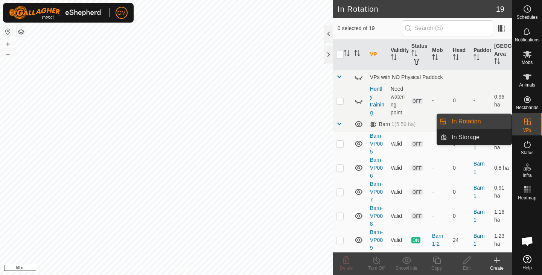
click at [467, 121] on link "In Rotation" at bounding box center [479, 121] width 64 height 15
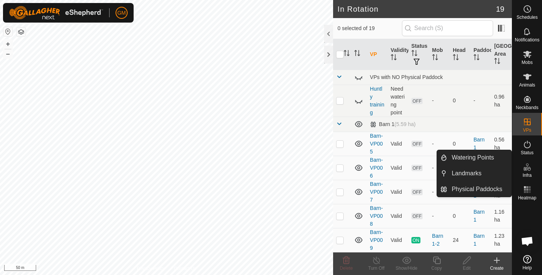
click at [531, 172] on es-infrastructure-svg-icon at bounding box center [527, 167] width 14 height 12
click at [464, 189] on link "Physical Paddocks" at bounding box center [479, 189] width 64 height 15
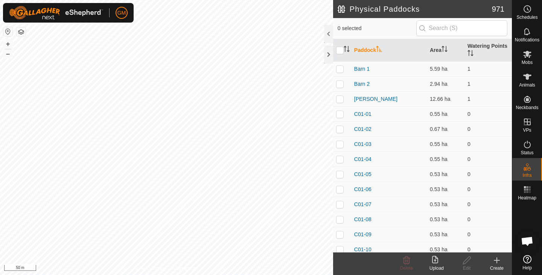
checkbox input "true"
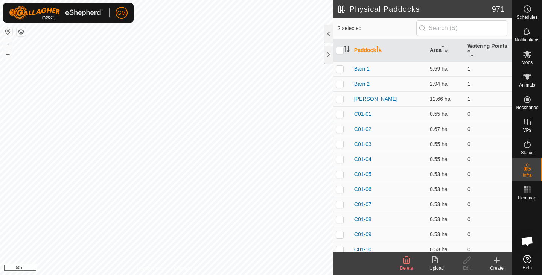
checkbox input "true"
click at [326, 55] on div at bounding box center [328, 55] width 9 height 18
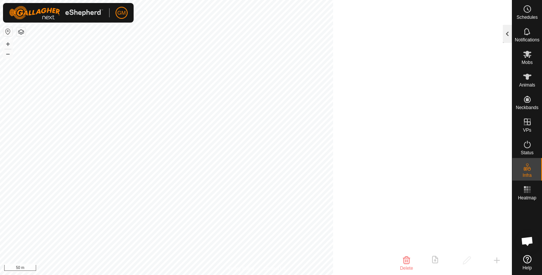
click at [505, 33] on div at bounding box center [506, 34] width 9 height 18
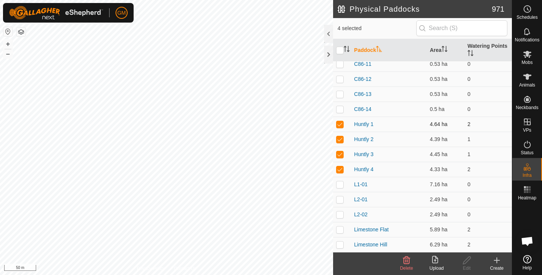
scroll to position [14417, 0]
click at [342, 169] on p-checkbox at bounding box center [340, 169] width 8 height 6
checkbox input "false"
click at [340, 154] on p-checkbox at bounding box center [340, 154] width 8 height 6
checkbox input "false"
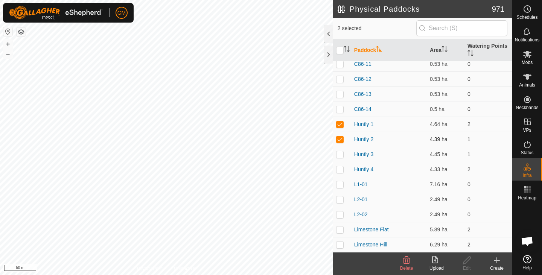
click at [340, 139] on p-checkbox at bounding box center [340, 139] width 8 height 6
checkbox input "false"
click at [340, 124] on p-checkbox at bounding box center [340, 124] width 8 height 6
checkbox input "false"
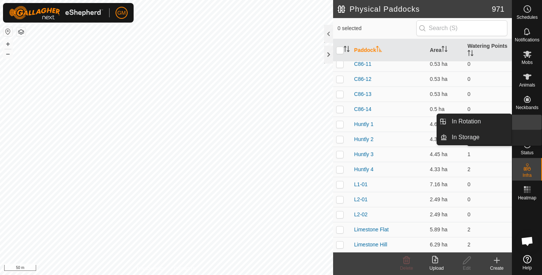
click at [526, 124] on icon at bounding box center [526, 121] width 9 height 9
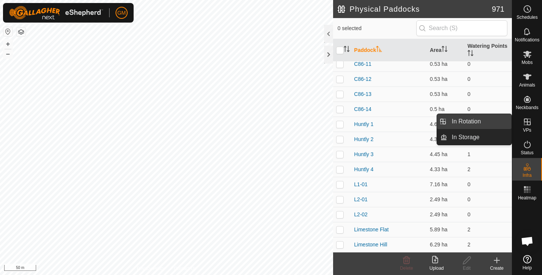
click at [467, 119] on link "In Rotation" at bounding box center [479, 121] width 64 height 15
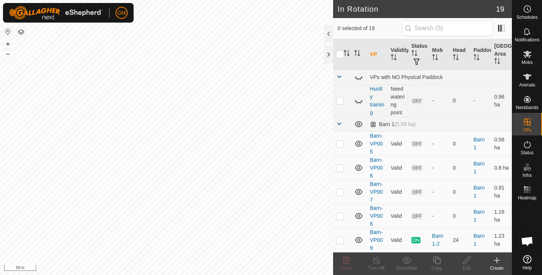
checkbox input "true"
click at [440, 260] on icon at bounding box center [437, 260] width 8 height 8
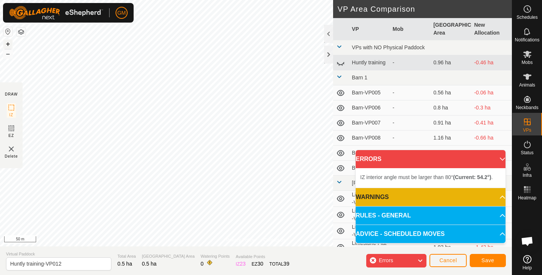
click at [8, 42] on button "+" at bounding box center [7, 43] width 9 height 9
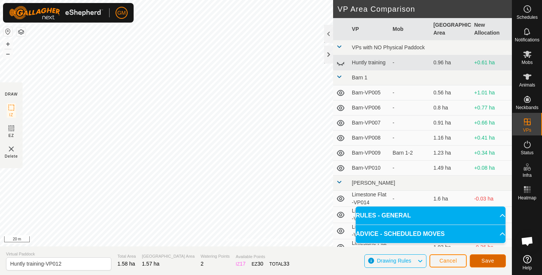
click at [483, 260] on span "Save" at bounding box center [487, 261] width 13 height 6
